Goal: Task Accomplishment & Management: Use online tool/utility

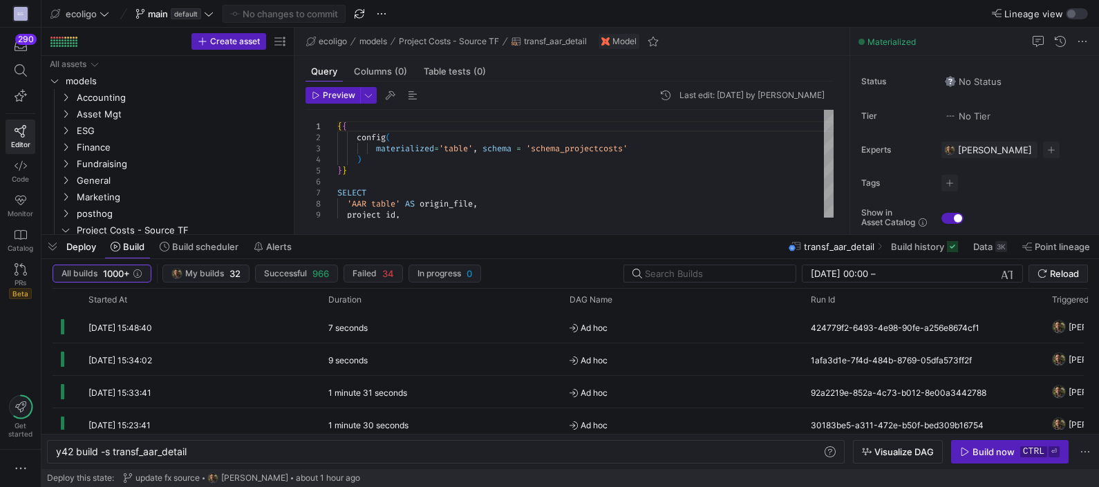
click at [504, 238] on div "Deploy Build Build scheduler Alerts transf_aar_detail Build history Data 3K Poi…" at bounding box center [570, 247] width 1058 height 24
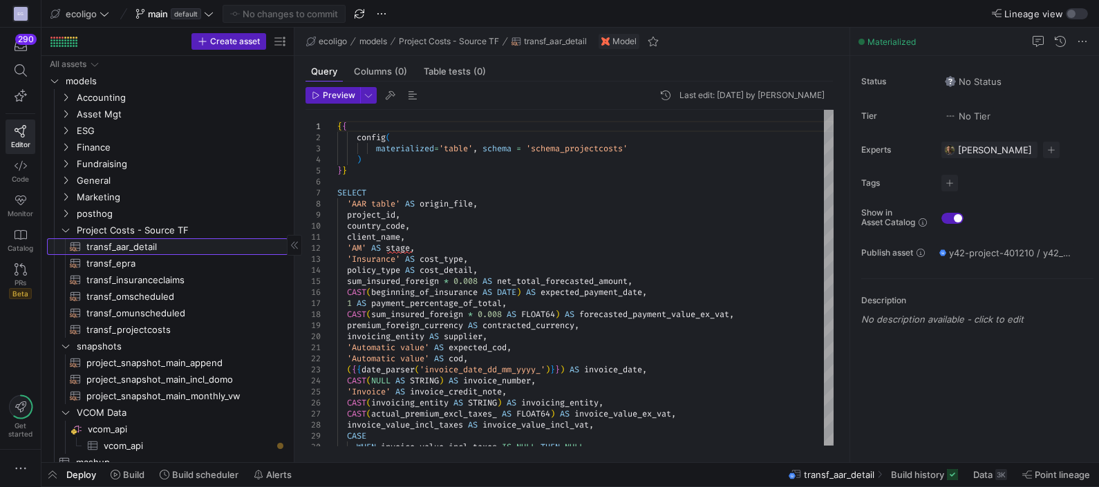
click at [135, 247] on span "transf_aar_detail​​​​​​​​​​" at bounding box center [178, 247] width 185 height 16
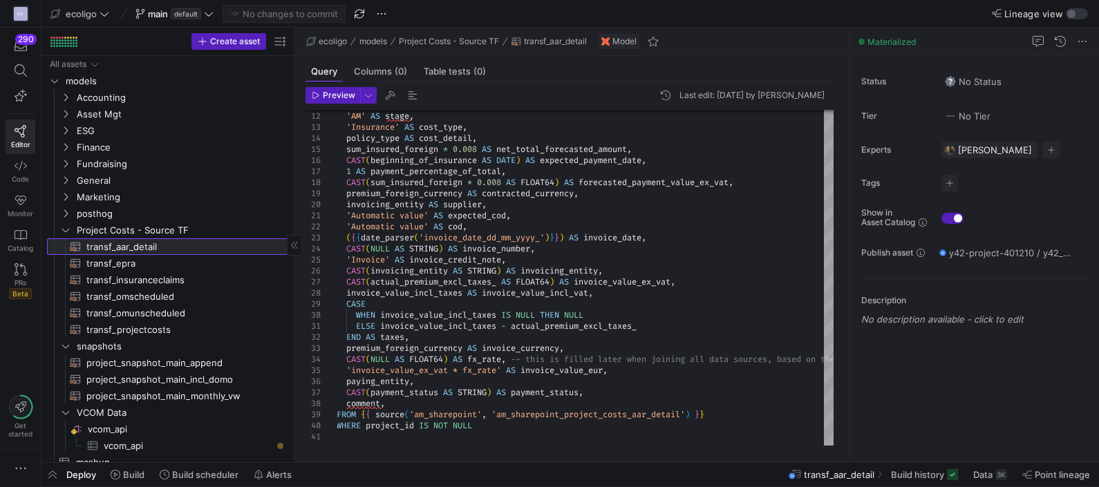
click at [150, 244] on span "transf_aar_detail​​​​​​​​​​" at bounding box center [178, 247] width 185 height 16
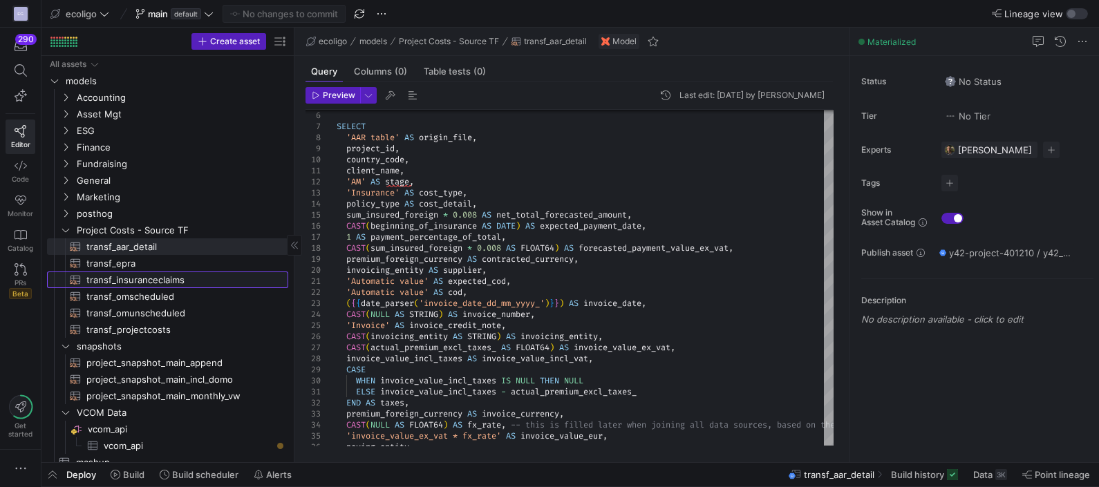
click at [161, 277] on span "transf_insuranceclaims​​​​​​​​​​" at bounding box center [178, 280] width 185 height 16
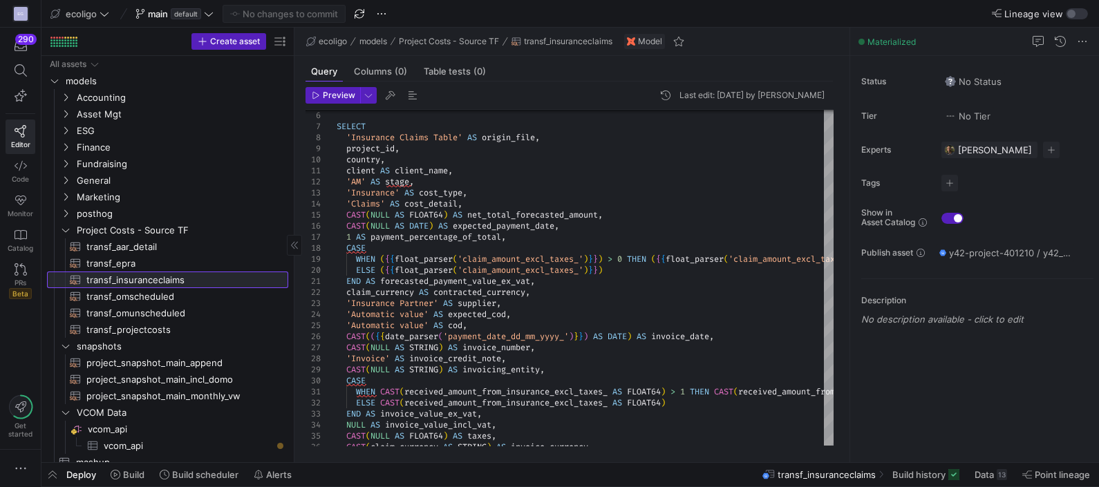
click at [129, 281] on span "transf_insuranceclaims​​​​​​​​​​" at bounding box center [178, 280] width 185 height 16
click at [37, 469] on div at bounding box center [20, 468] width 41 height 37
click at [47, 471] on span "button" at bounding box center [52, 475] width 22 height 24
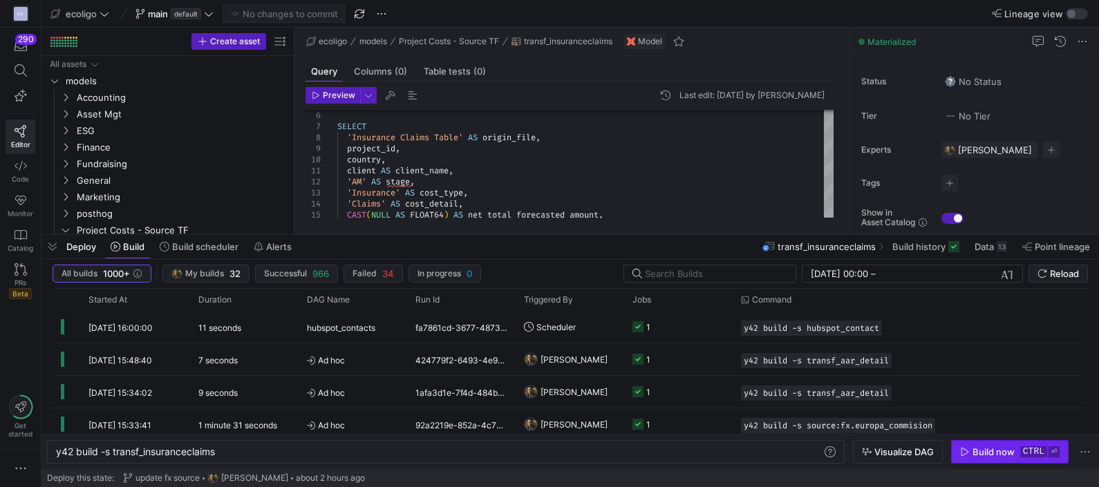
click at [980, 447] on div "Build now" at bounding box center [994, 452] width 42 height 11
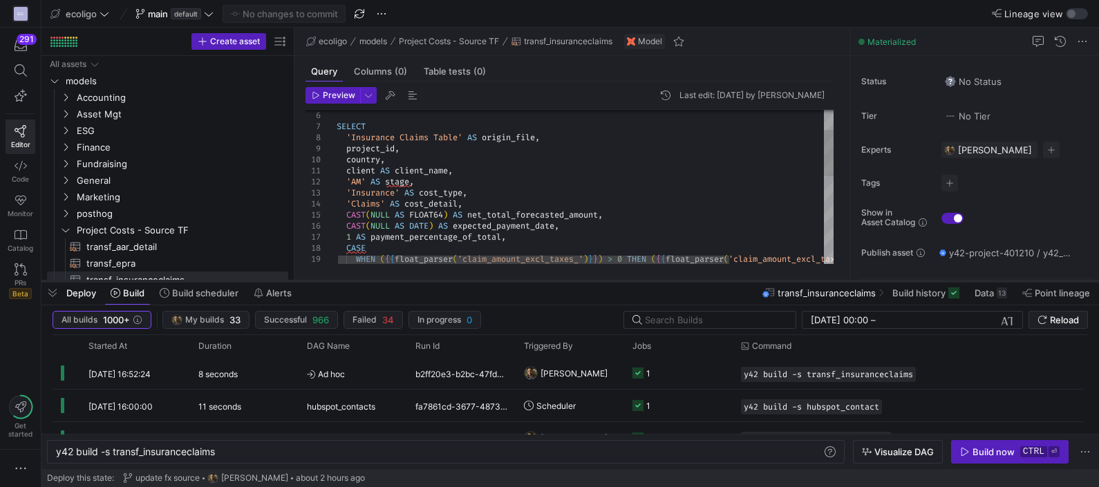
drag, startPoint x: 467, startPoint y: 233, endPoint x: 461, endPoint y: 280, distance: 47.3
click at [461, 280] on div at bounding box center [570, 282] width 1058 height 6
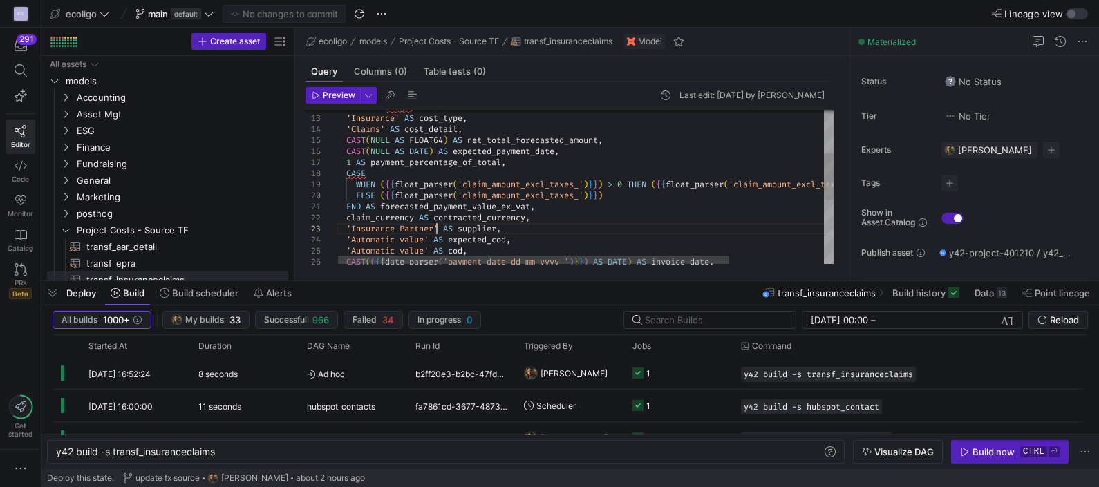
click at [438, 231] on div "'AM' AS stage , 'Insurance' AS cost_type , 'Claims' AS cost_detail , CAST ( NUL…" at bounding box center [645, 222] width 617 height 506
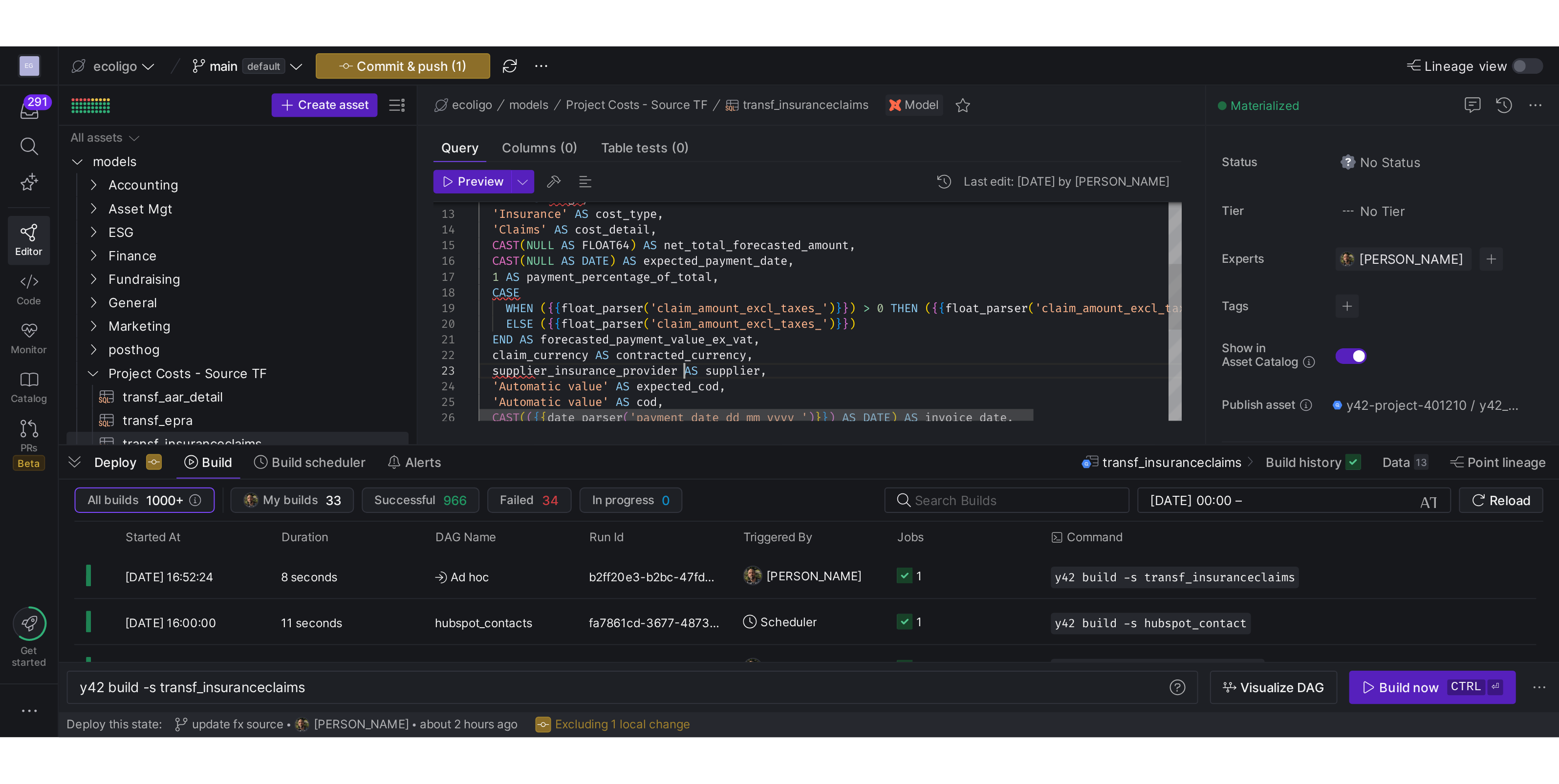
scroll to position [15, 105]
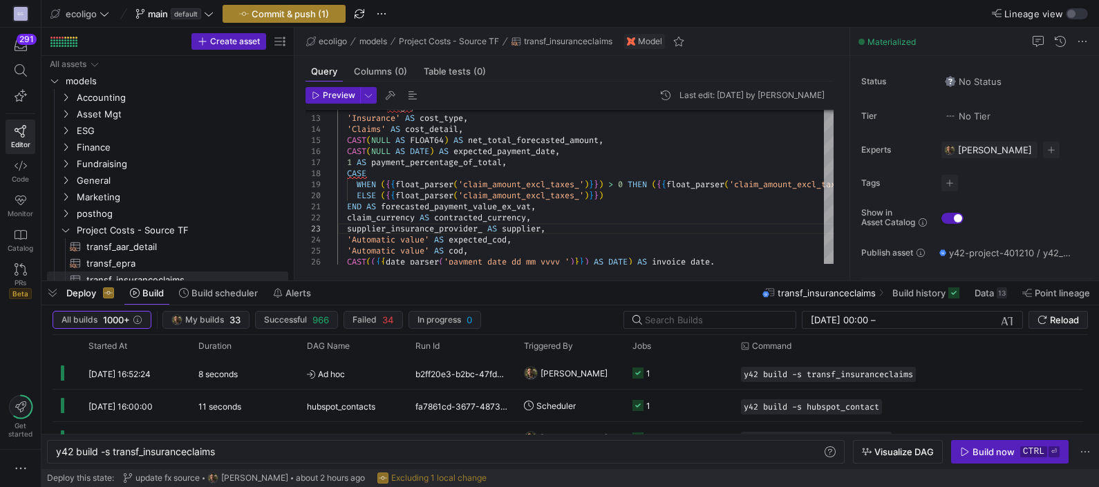
type textarea "END AS forecasted_payment_value_ex_vat, claim_currency AS contracted_currency, …"
click at [306, 13] on span "Commit & push (1)" at bounding box center [290, 13] width 77 height 11
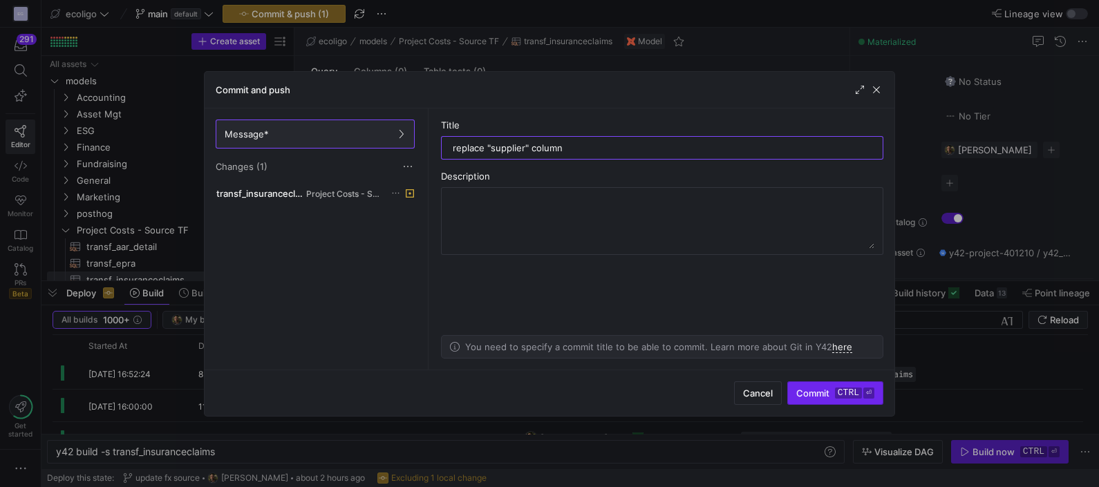
type input "replace "supplier" column"
click at [811, 393] on span "Commit ctrl ⏎" at bounding box center [835, 393] width 78 height 11
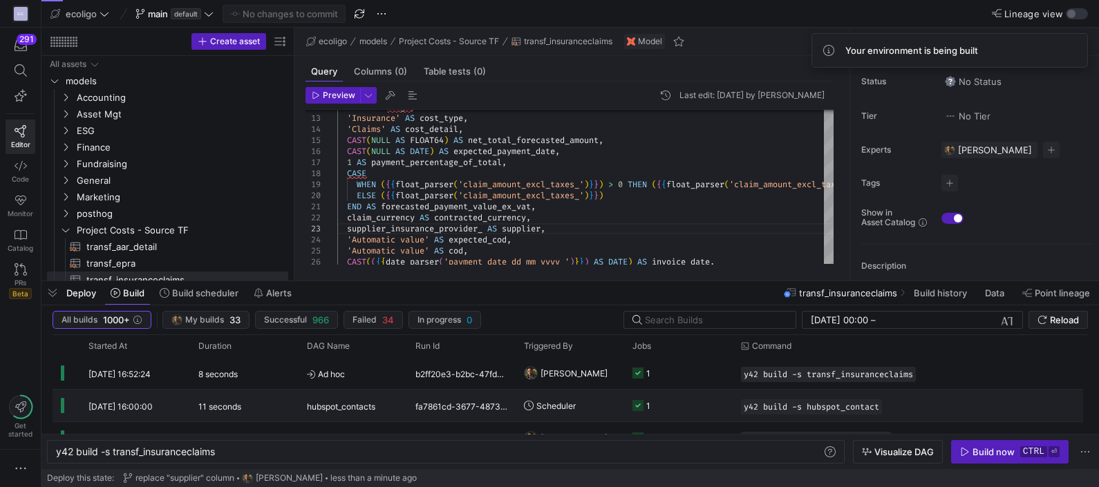
drag, startPoint x: 982, startPoint y: 452, endPoint x: 956, endPoint y: 394, distance: 63.4
click at [956, 394] on y42-orchestration-build "All builds 1000+ My builds 33 Successful 966 Failed 34 In progress 0 [DATE] 00:…" at bounding box center [570, 388] width 1058 height 164
click at [956, 394] on div "y42 build -s hubspot_contact" at bounding box center [854, 406] width 242 height 32
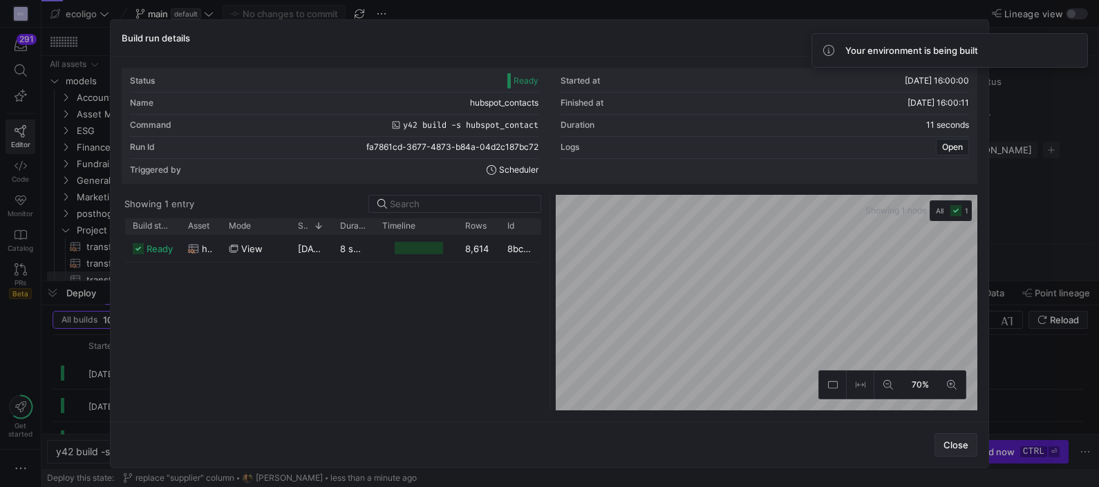
click at [944, 442] on span "Close" at bounding box center [956, 445] width 25 height 11
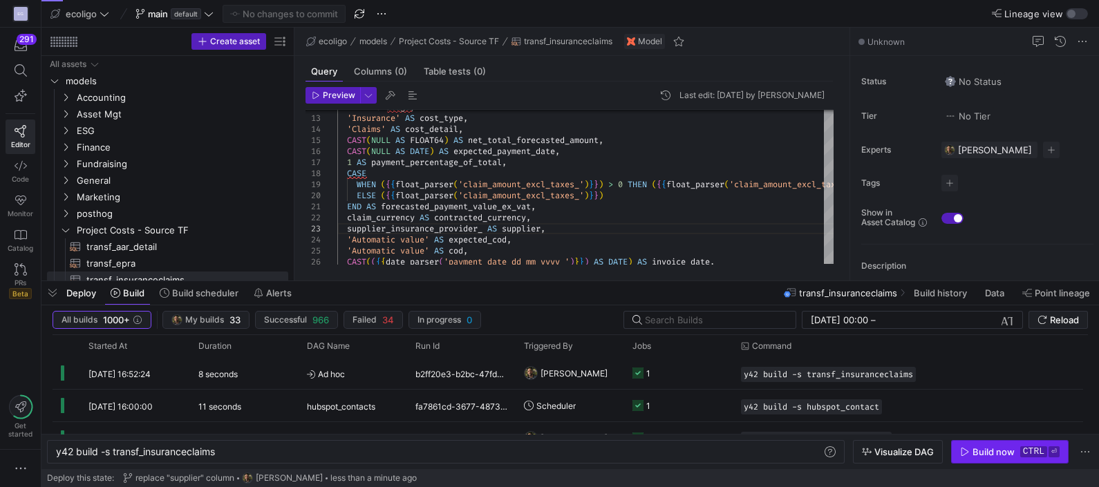
click at [982, 446] on span "button" at bounding box center [1010, 452] width 116 height 22
